Goal: Entertainment & Leisure: Browse casually

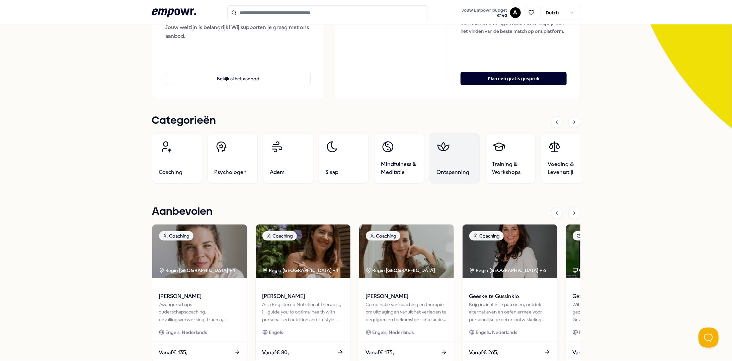
click at [432, 163] on link "Ontspanning" at bounding box center [455, 158] width 50 height 50
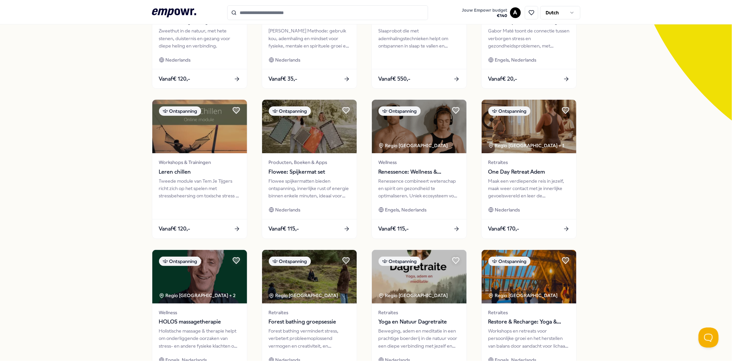
scroll to position [201, 0]
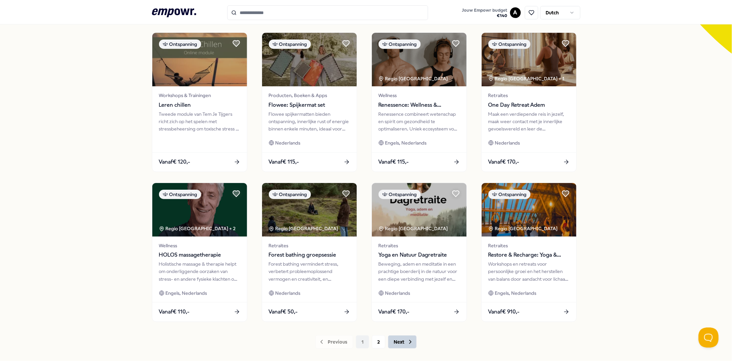
click at [399, 337] on button "Next" at bounding box center [402, 341] width 29 height 13
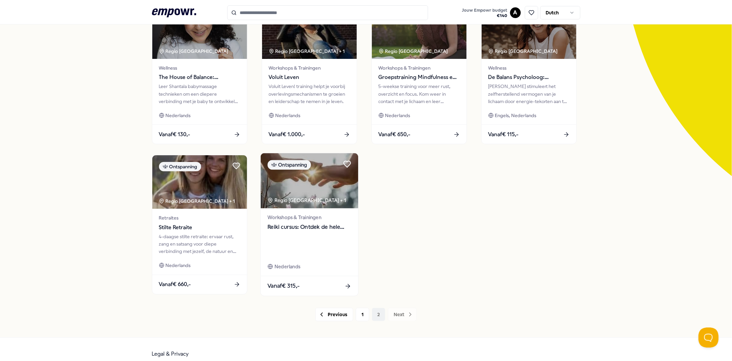
scroll to position [87, 0]
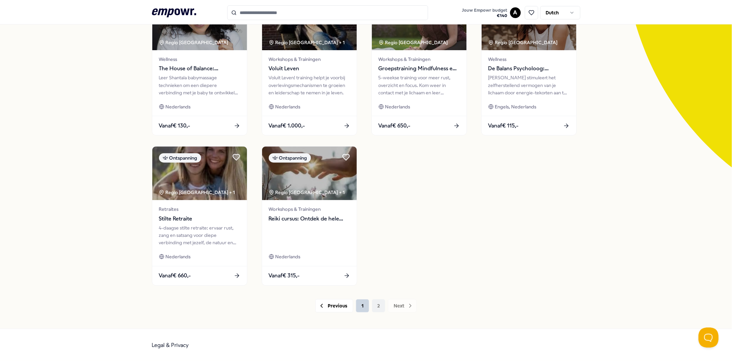
click at [359, 308] on button "1" at bounding box center [362, 305] width 13 height 13
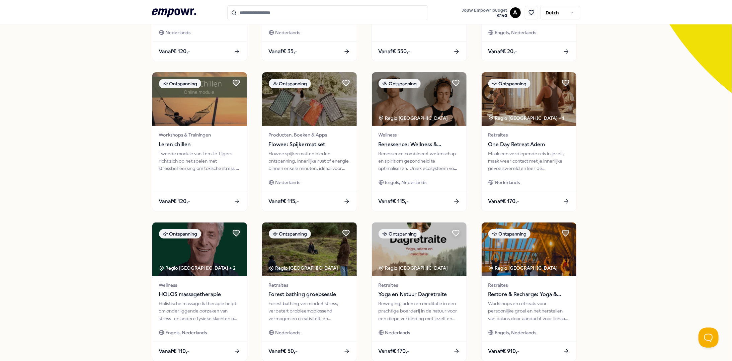
scroll to position [187, 0]
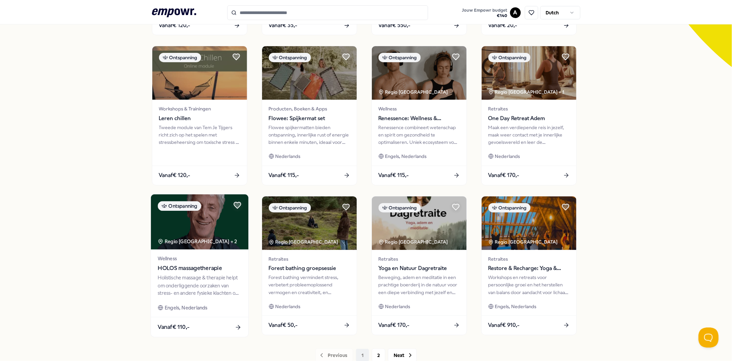
click at [184, 229] on img at bounding box center [199, 221] width 97 height 55
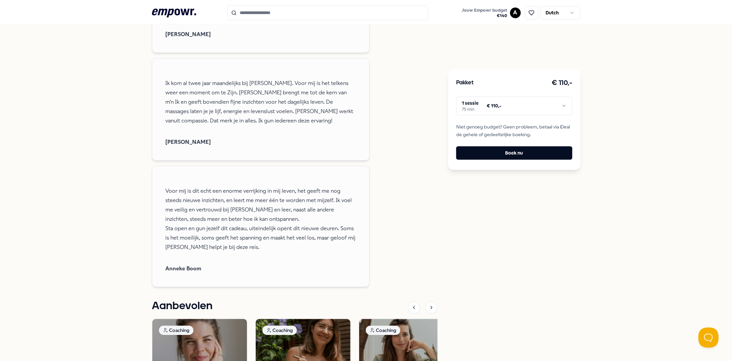
scroll to position [1156, 0]
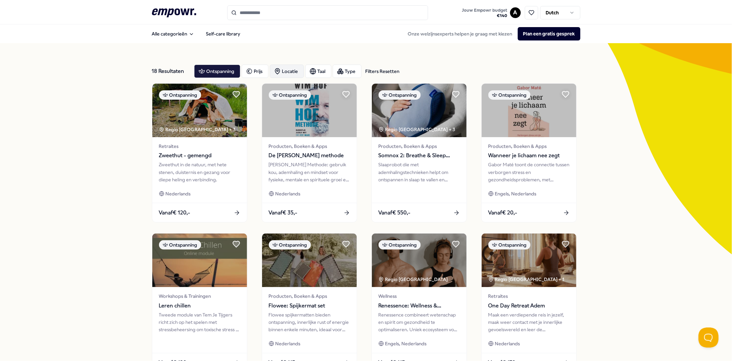
click at [284, 71] on div "Locatie" at bounding box center [287, 71] width 34 height 13
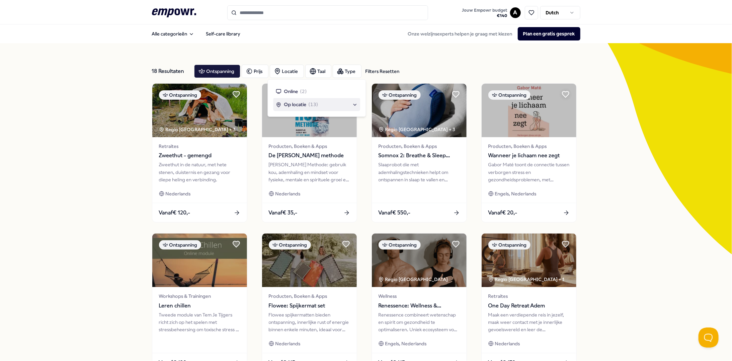
click at [299, 106] on span "Op locatie" at bounding box center [295, 104] width 22 height 7
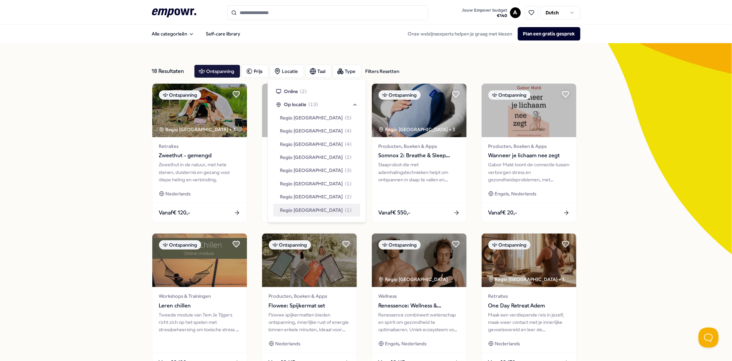
click at [623, 288] on div "18 Resultaten Filters Resetten Ontspanning Prijs Locatie Taal Type Filters Rese…" at bounding box center [366, 304] width 732 height 522
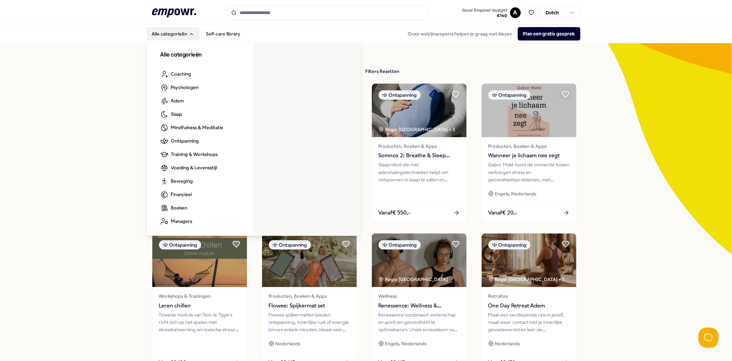
click at [181, 36] on button "Alle categorieën" at bounding box center [173, 33] width 53 height 13
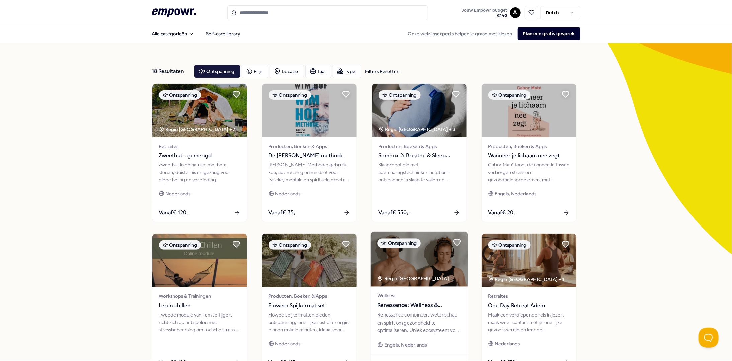
click at [418, 304] on span "Renessence: Wellness & Mindfulness" at bounding box center [419, 305] width 84 height 9
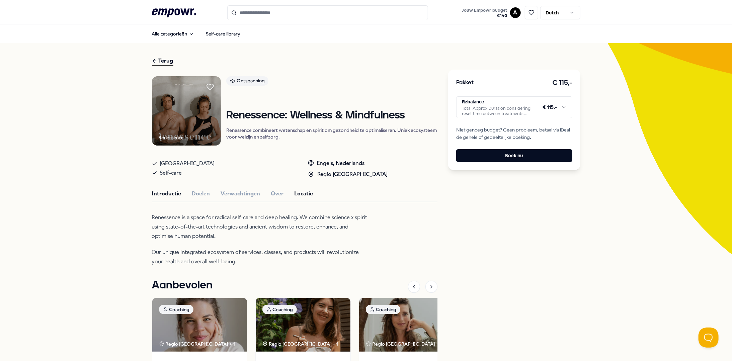
click at [294, 193] on button "Locatie" at bounding box center [303, 193] width 19 height 9
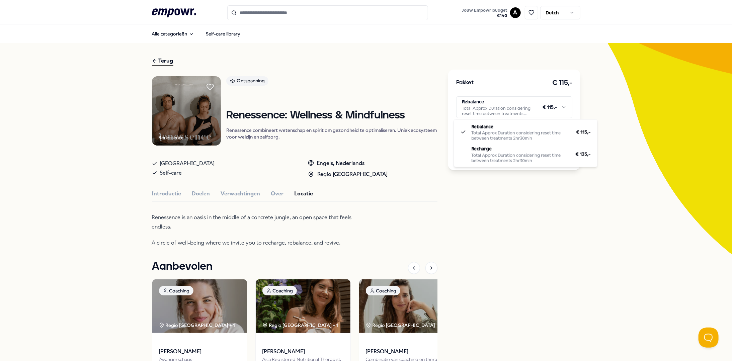
click at [506, 108] on html ".empowr-logo_svg__cls-1{fill:#03032f} Jouw Empowr budget € 140 A Dutch Alle cat…" at bounding box center [366, 180] width 732 height 361
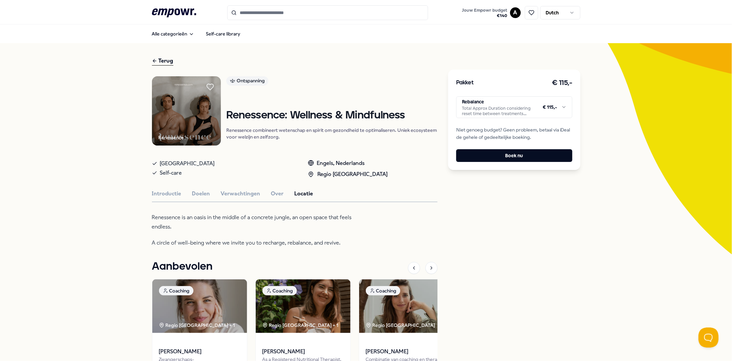
click at [248, 161] on html ".empowr-logo_svg__cls-1{fill:#03032f} Jouw Empowr budget € 140 A Dutch Alle cat…" at bounding box center [366, 180] width 732 height 361
